Goal: Task Accomplishment & Management: Complete application form

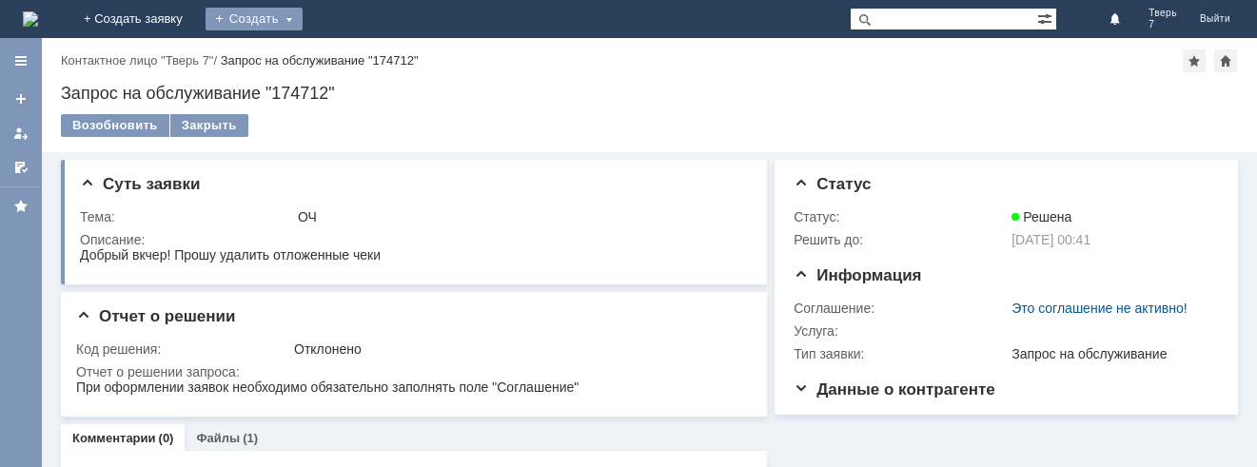
click at [302, 14] on div "Создать" at bounding box center [253, 19] width 97 height 23
click at [354, 58] on link "Заявка" at bounding box center [281, 57] width 145 height 23
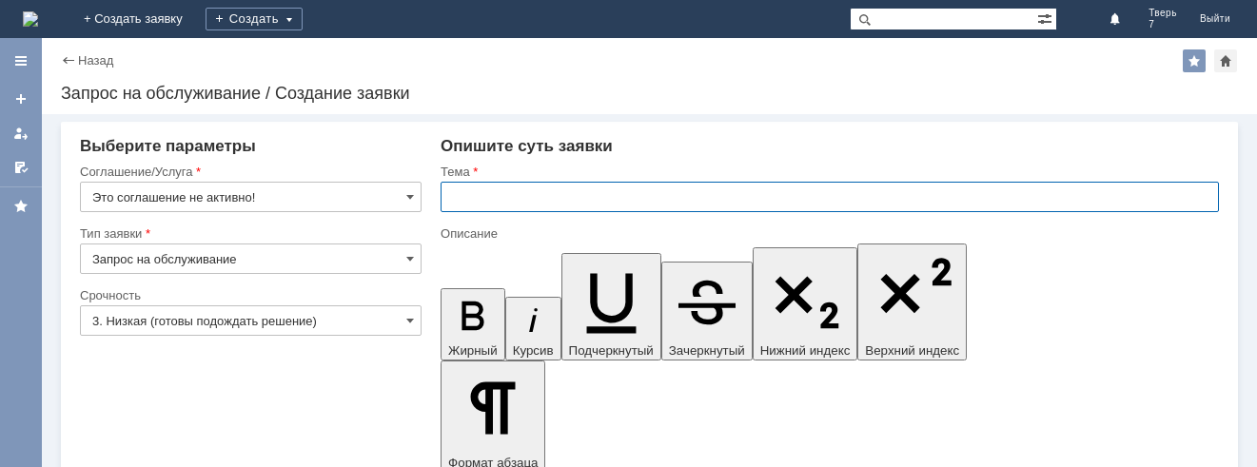
click at [478, 195] on input "text" at bounding box center [829, 197] width 778 height 30
type input "ОЧ"
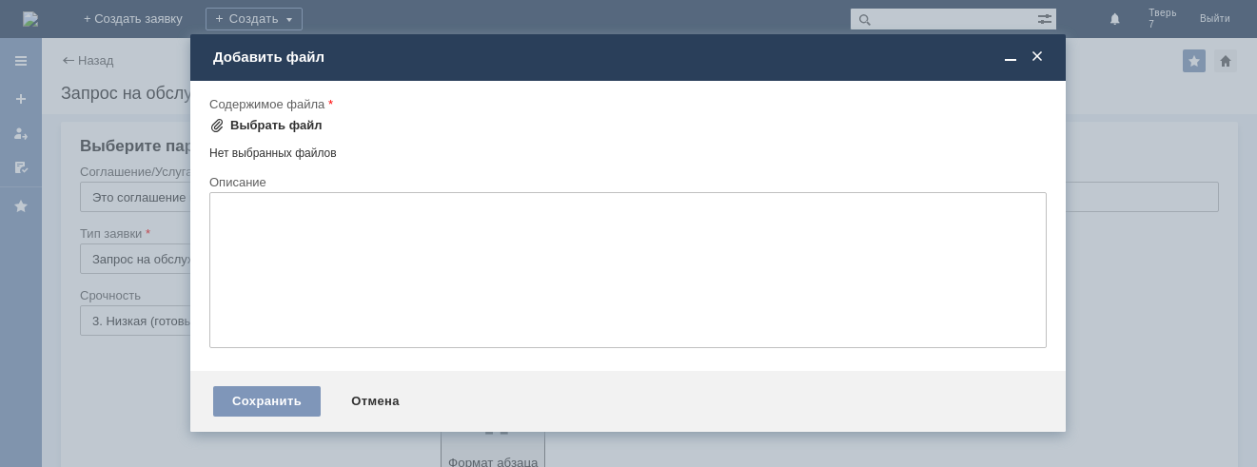
click at [267, 125] on div "Выбрать файл" at bounding box center [276, 125] width 92 height 15
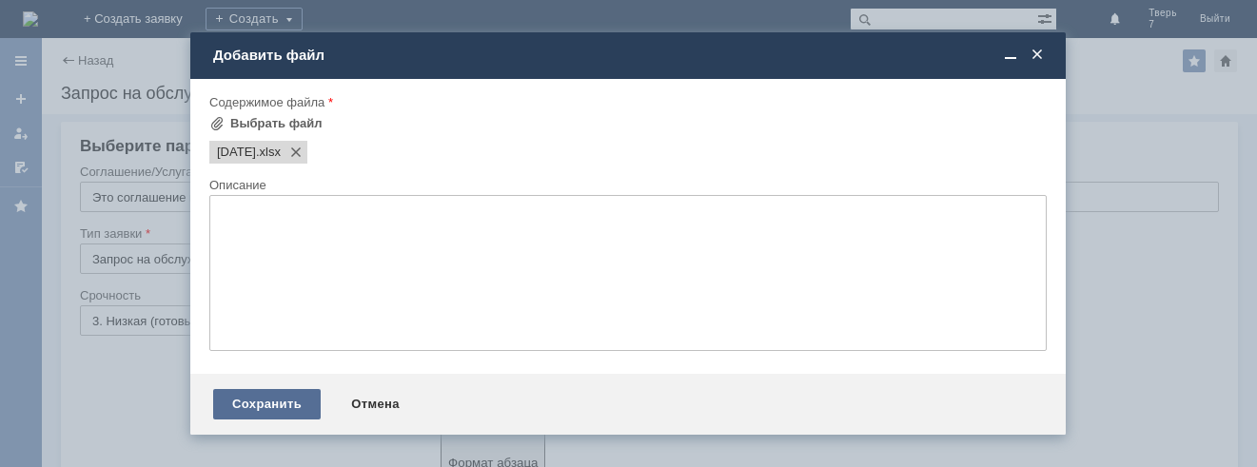
click at [268, 404] on div "Сохранить" at bounding box center [266, 404] width 107 height 30
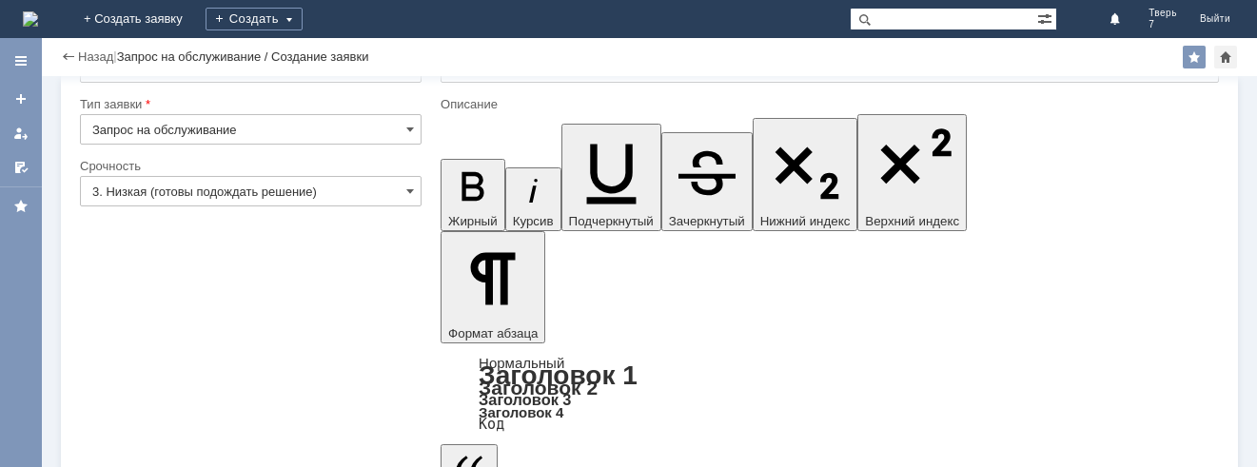
scroll to position [87, 0]
